Goal: Information Seeking & Learning: Learn about a topic

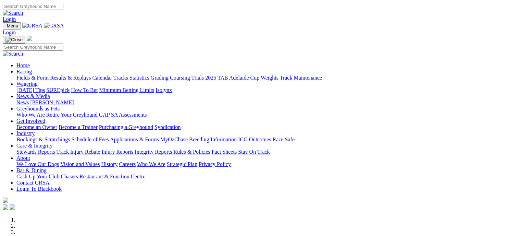
drag, startPoint x: 0, startPoint y: 0, endPoint x: 119, endPoint y: 25, distance: 121.6
click at [32, 69] on link "Racing" at bounding box center [23, 72] width 15 height 6
click at [91, 75] on link "Results & Replays" at bounding box center [70, 78] width 41 height 6
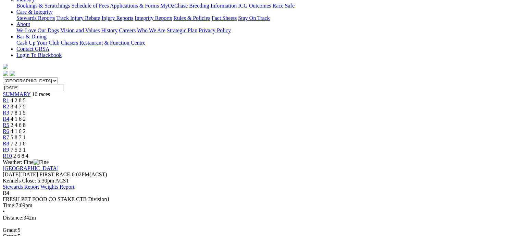
scroll to position [147, 0]
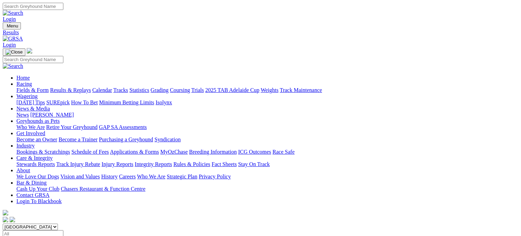
click at [30, 87] on link "Fields & Form" at bounding box center [32, 90] width 32 height 6
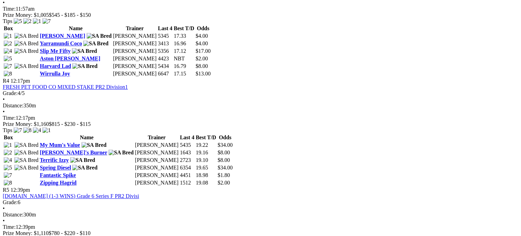
scroll to position [608, 0]
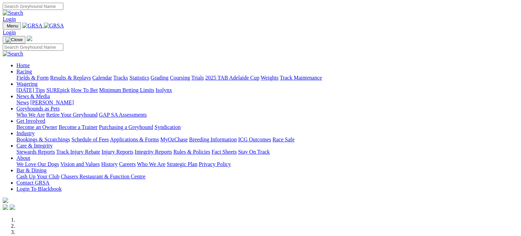
drag, startPoint x: 0, startPoint y: 0, endPoint x: 353, endPoint y: 27, distance: 354.0
click at [35, 130] on link "Industry" at bounding box center [25, 133] width 18 height 6
click at [70, 136] on link "Bookings & Scratchings" at bounding box center [42, 139] width 53 height 6
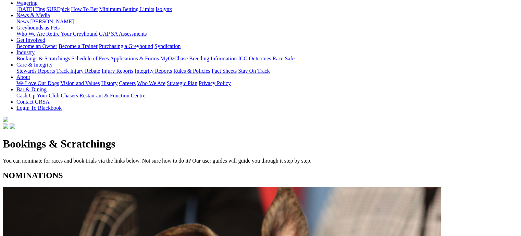
scroll to position [94, 0]
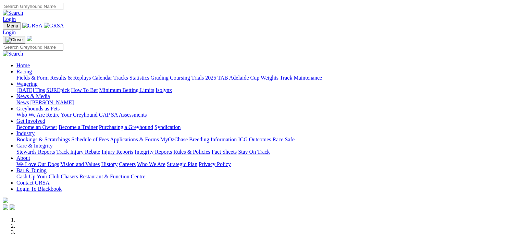
click at [27, 75] on link "Fields & Form" at bounding box center [32, 78] width 32 height 6
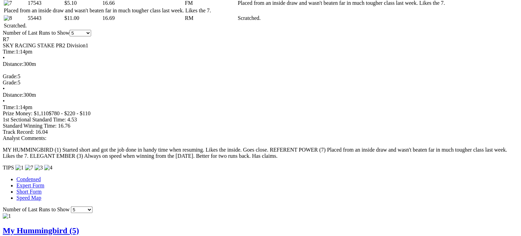
scroll to position [458, 0]
